Goal: Information Seeking & Learning: Learn about a topic

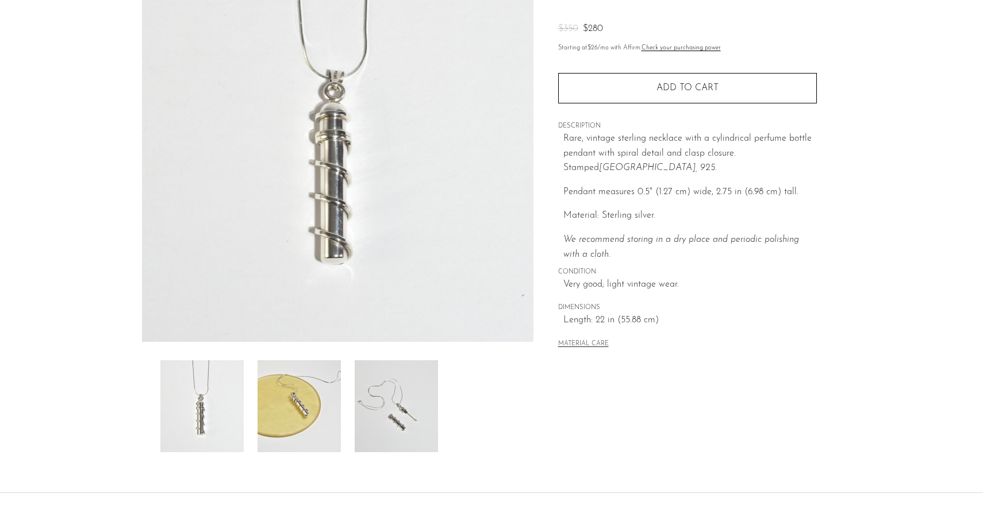
scroll to position [144, 0]
click at [402, 434] on img at bounding box center [396, 405] width 83 height 92
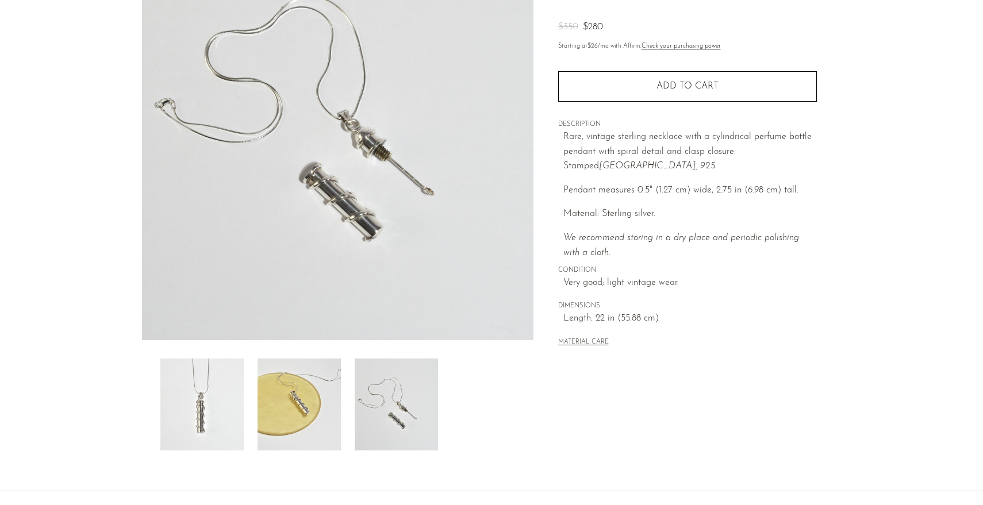
click at [424, 186] on img at bounding box center [338, 124] width 392 height 431
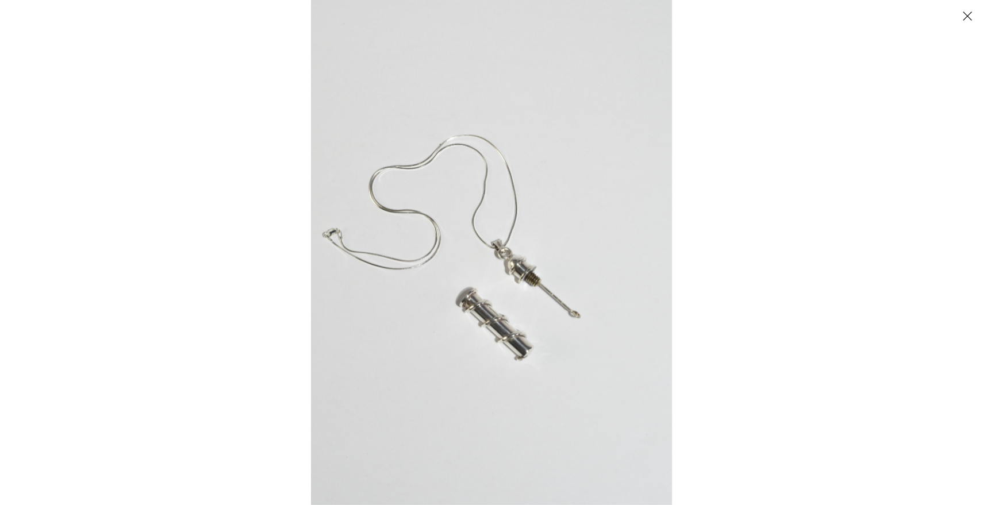
click at [562, 311] on img at bounding box center [491, 252] width 361 height 505
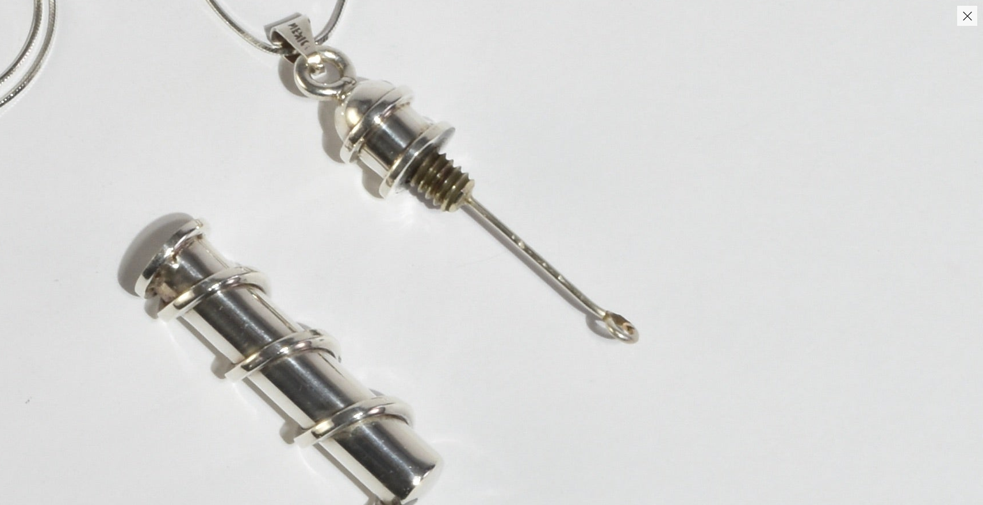
click at [350, 231] on img at bounding box center [268, 69] width 1504 height 2105
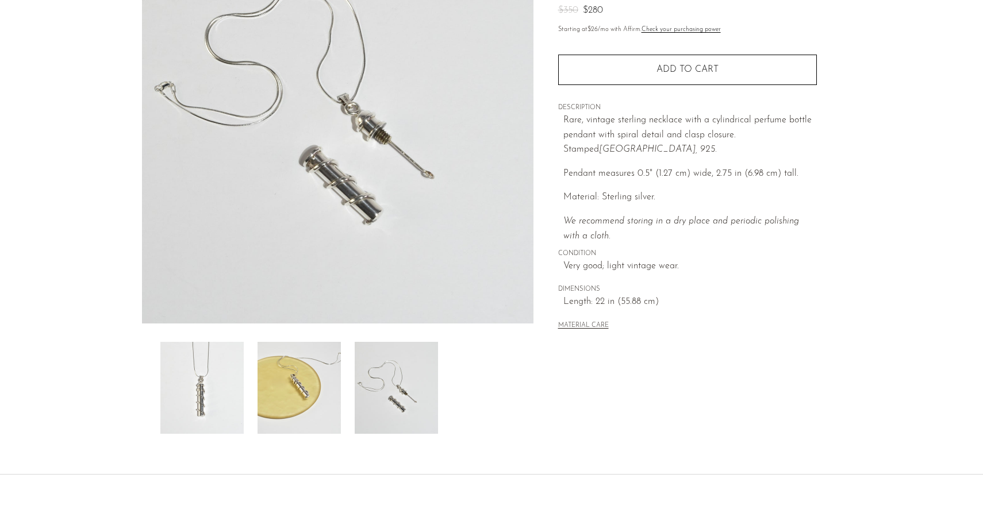
scroll to position [181, 0]
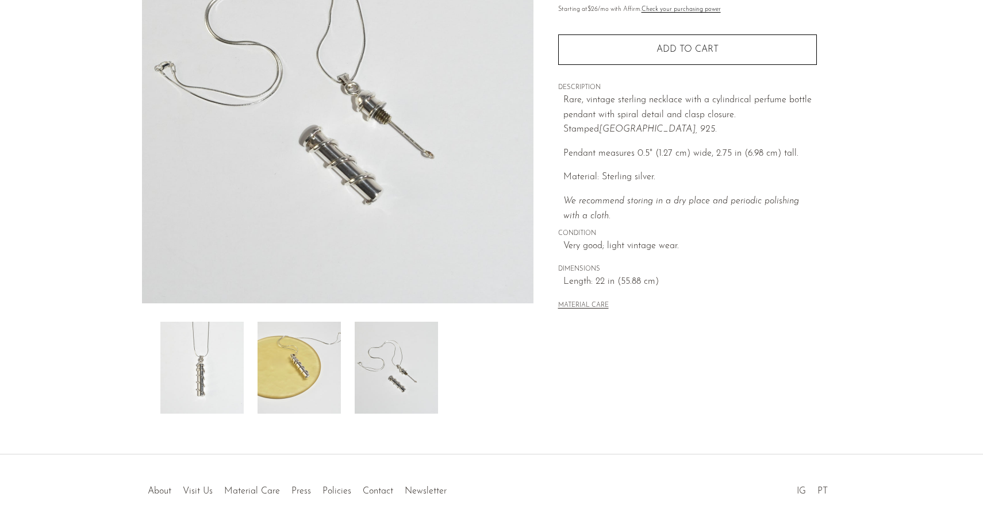
click at [276, 381] on img at bounding box center [299, 368] width 83 height 92
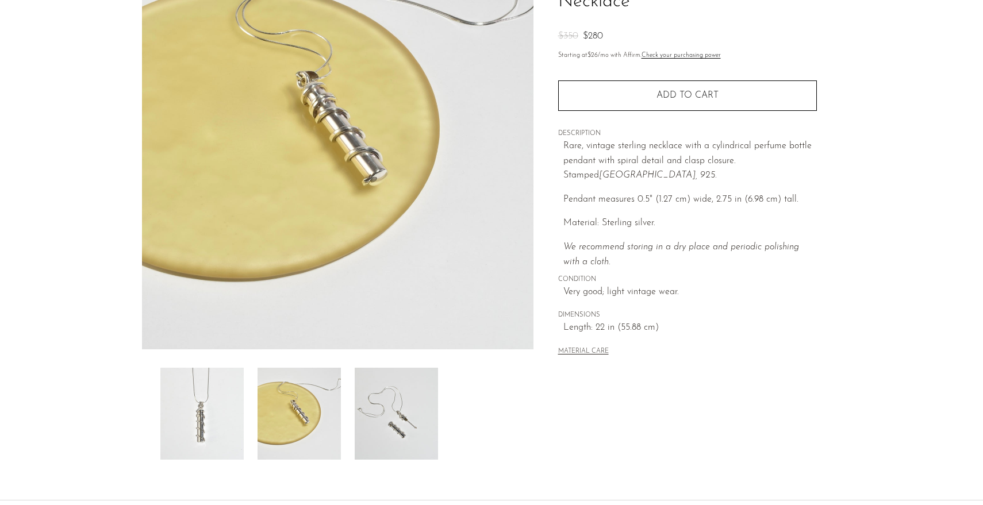
scroll to position [121, 0]
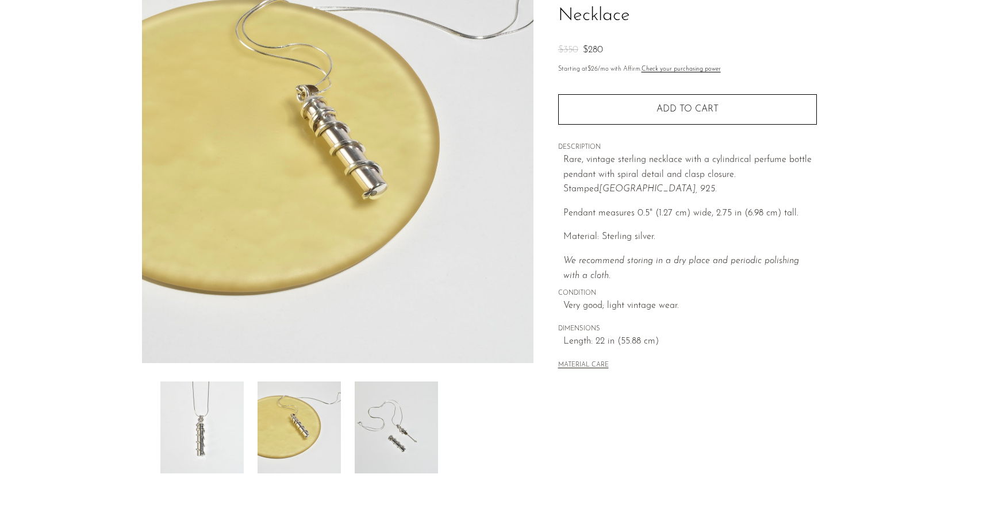
click at [380, 191] on img at bounding box center [338, 147] width 392 height 431
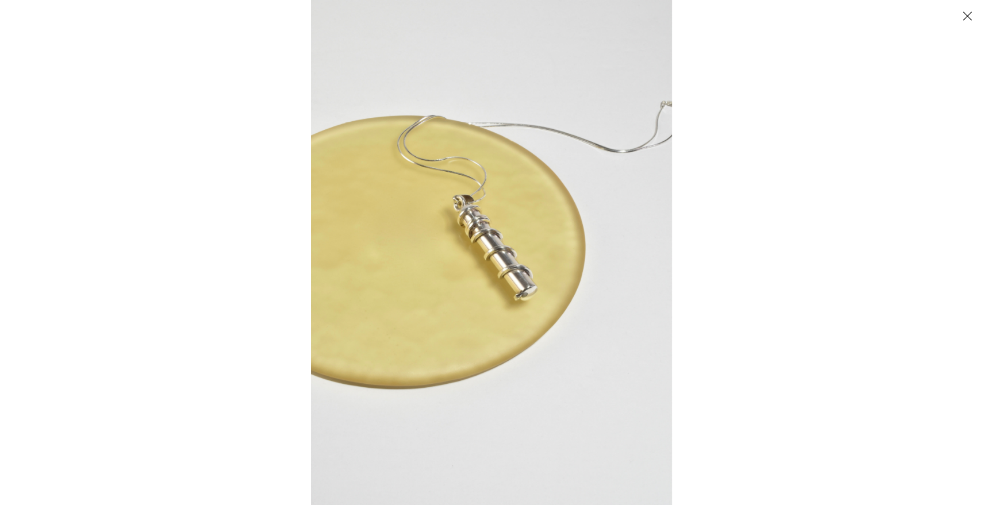
click at [526, 299] on img at bounding box center [491, 252] width 361 height 505
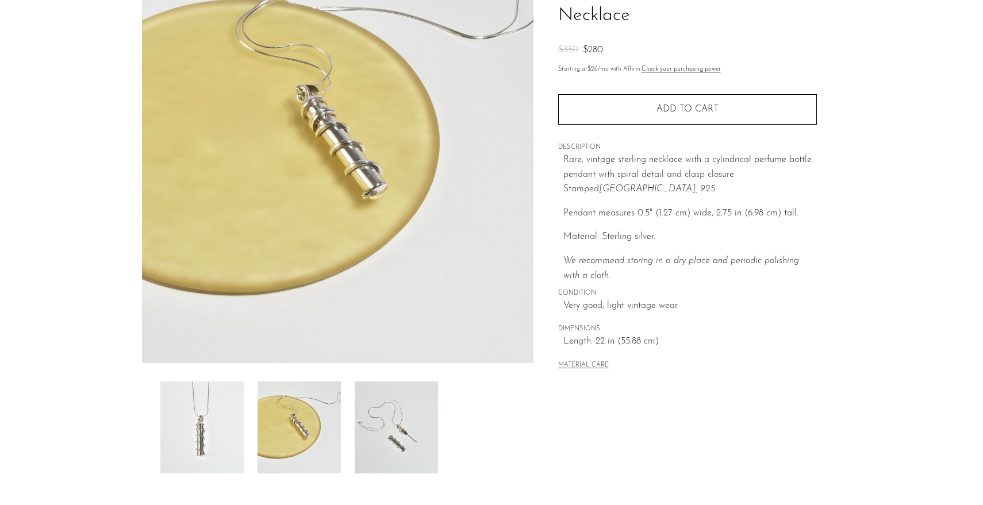
click at [191, 409] on img at bounding box center [201, 428] width 83 height 92
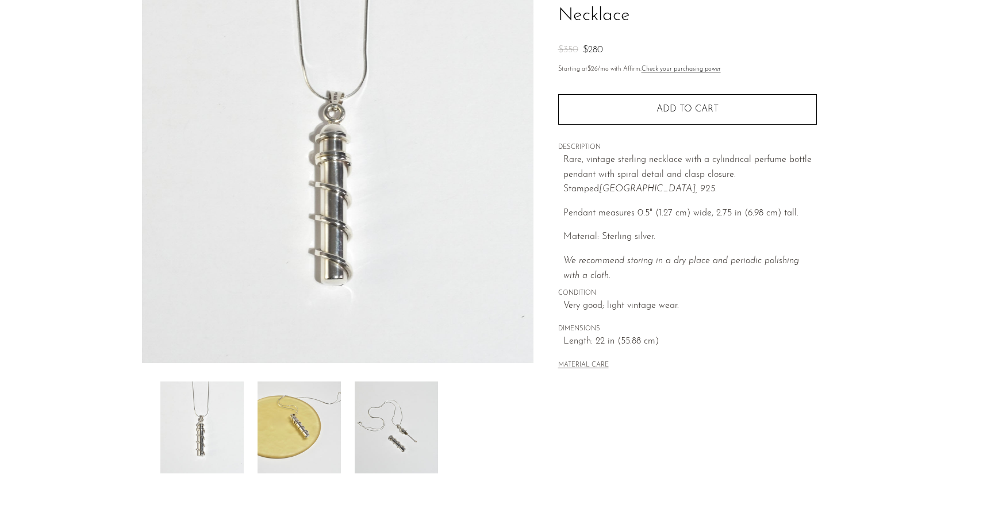
click at [337, 290] on img at bounding box center [338, 147] width 392 height 431
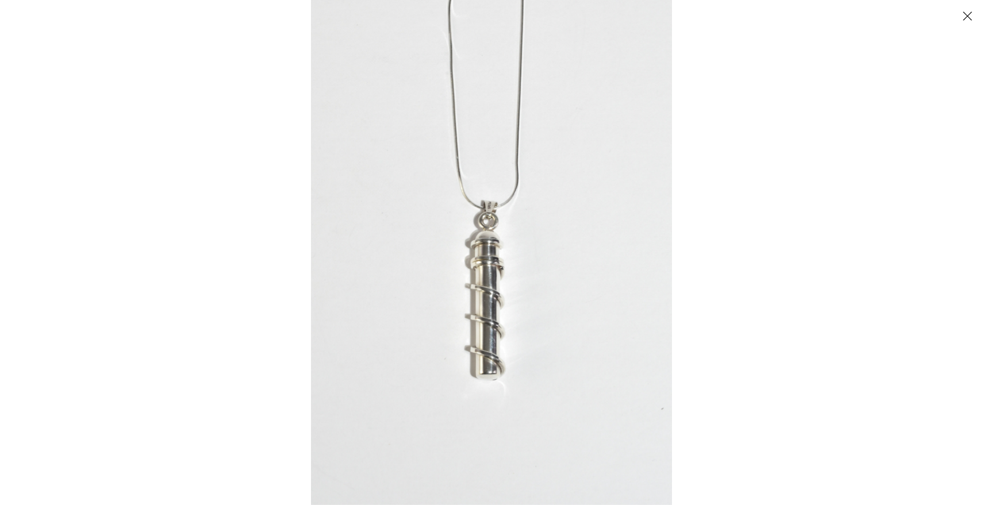
click at [493, 368] on img at bounding box center [491, 252] width 361 height 505
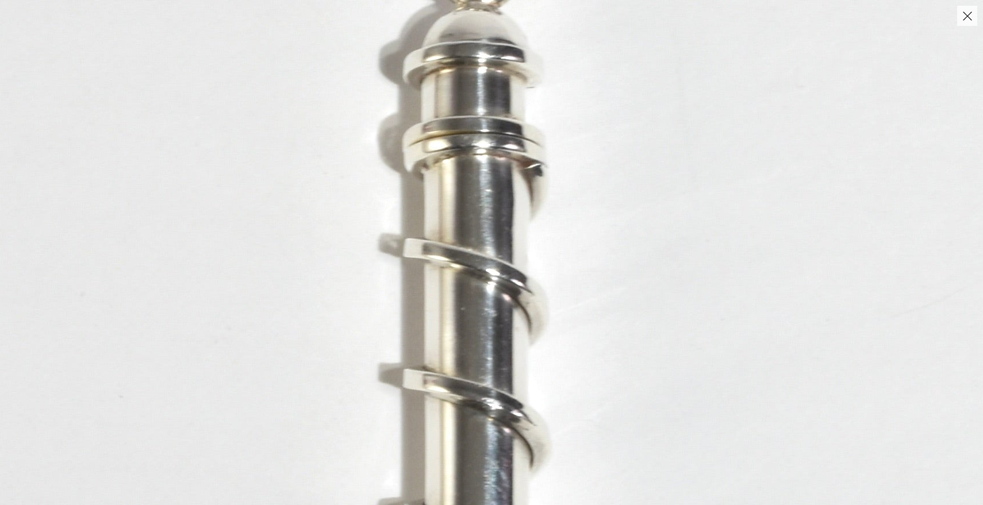
drag, startPoint x: 498, startPoint y: 180, endPoint x: 502, endPoint y: 435, distance: 255.3
click at [502, 435] on img at bounding box center [492, 102] width 1541 height 2157
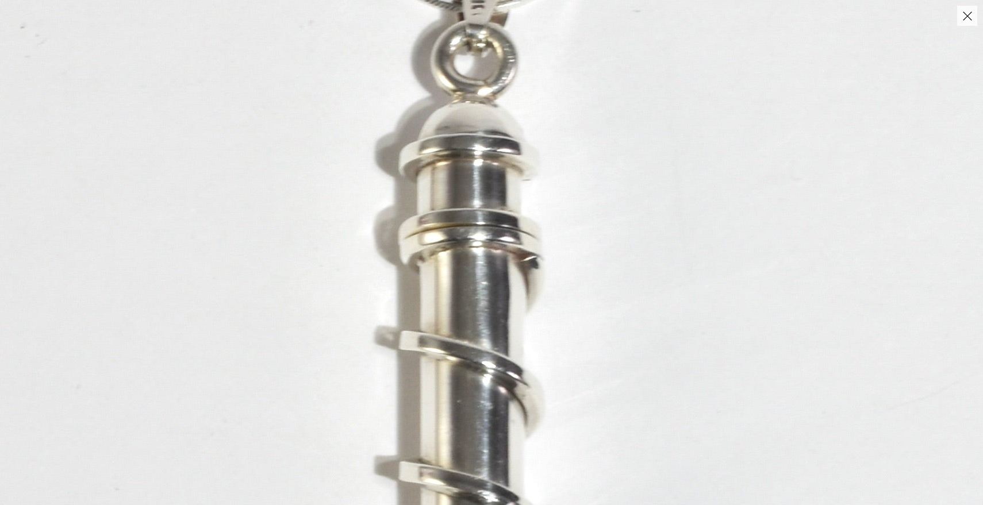
drag, startPoint x: 487, startPoint y: 269, endPoint x: 486, endPoint y: 355, distance: 85.7
click at [486, 355] on img at bounding box center [488, 195] width 1541 height 2157
click at [493, 297] on img at bounding box center [488, 195] width 1541 height 2157
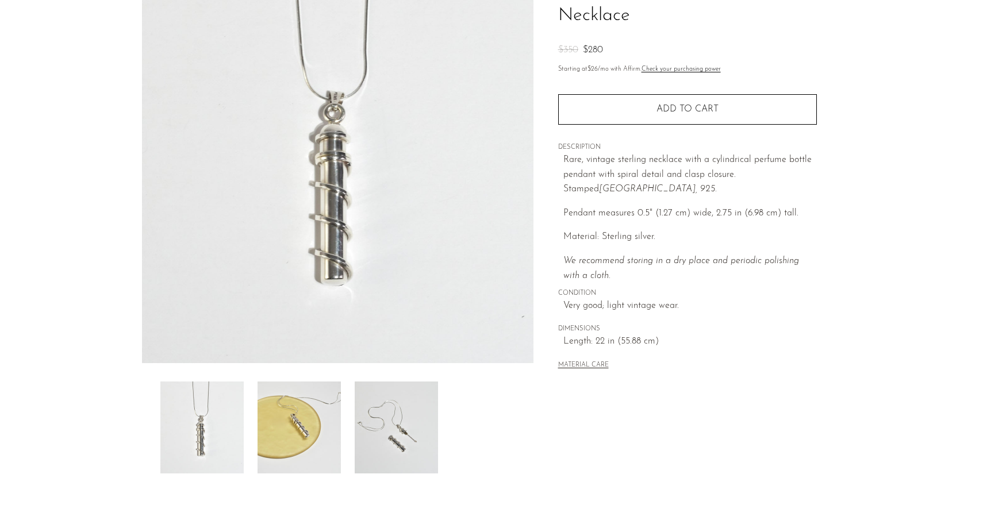
click at [214, 4] on img at bounding box center [338, 147] width 392 height 431
